Goal: Transaction & Acquisition: Purchase product/service

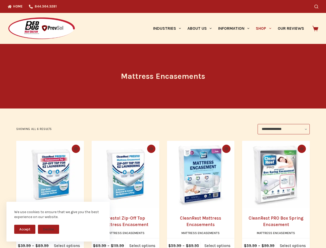
click at [163, 124] on div "**********" at bounding box center [162, 129] width 293 height 10
click at [25, 229] on button "Accept" at bounding box center [24, 228] width 21 height 9
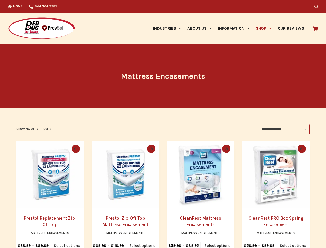
click at [48, 229] on button "Decline" at bounding box center [48, 232] width 21 height 9
click at [318, 6] on icon "Search" at bounding box center [316, 7] width 4 height 4
click at [169, 28] on link "Industries" at bounding box center [167, 28] width 34 height 31
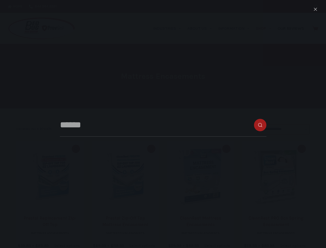
click at [201, 28] on link "About Us" at bounding box center [199, 28] width 31 height 31
click at [236, 28] on link "Information" at bounding box center [234, 28] width 38 height 31
click at [265, 28] on link "Shop" at bounding box center [264, 28] width 22 height 31
click at [75, 149] on icon "Quick view toggle" at bounding box center [76, 148] width 4 height 3
click at [151, 149] on icon "Quick view toggle" at bounding box center [151, 148] width 4 height 3
